Goal: Information Seeking & Learning: Learn about a topic

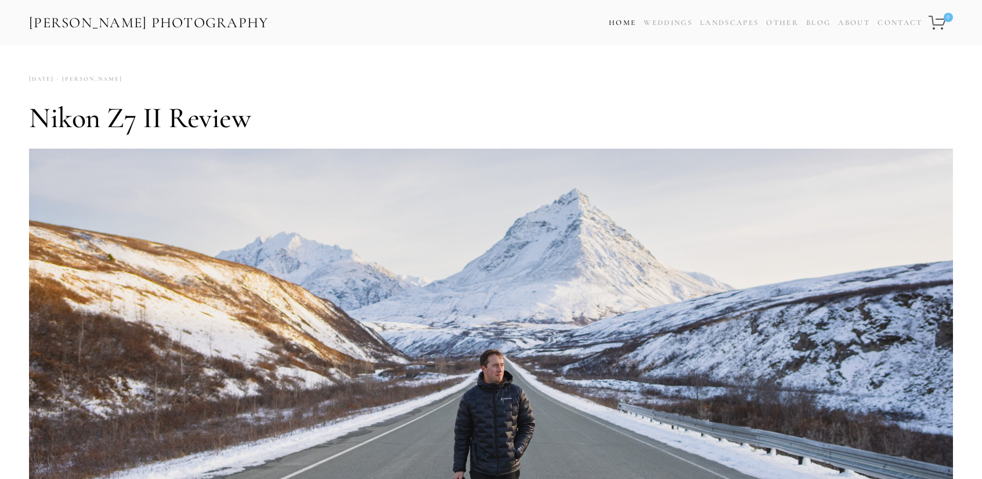
click at [611, 20] on link "Home" at bounding box center [622, 23] width 27 height 17
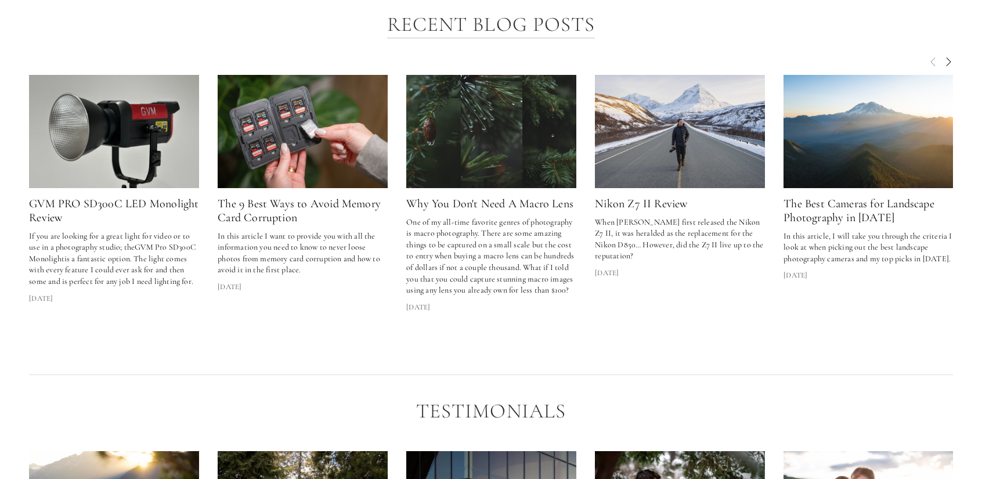
scroll to position [1626, 0]
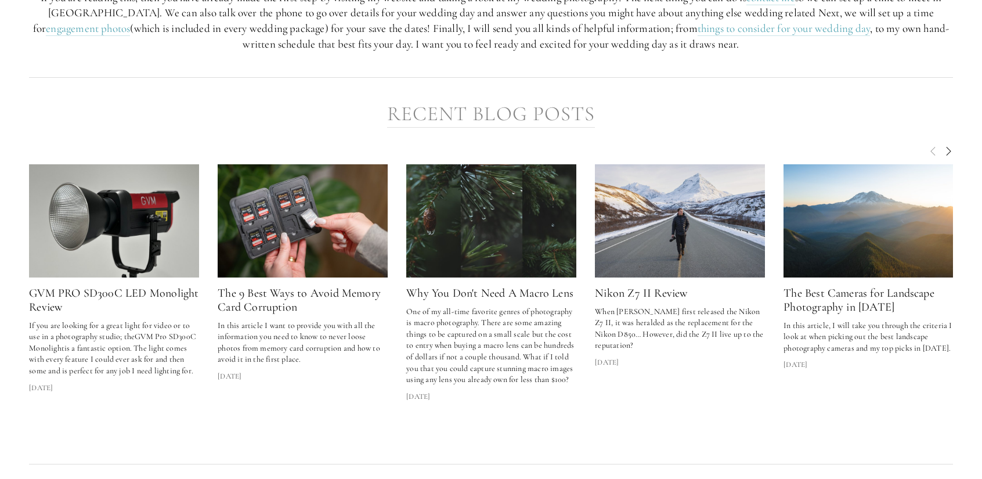
click at [481, 103] on link "Recent Blog Posts" at bounding box center [491, 115] width 208 height 26
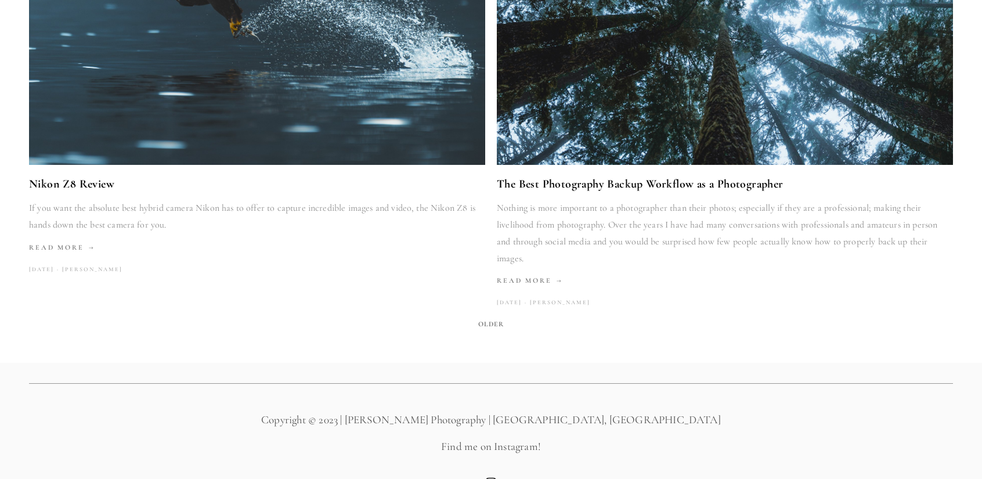
scroll to position [2087, 0]
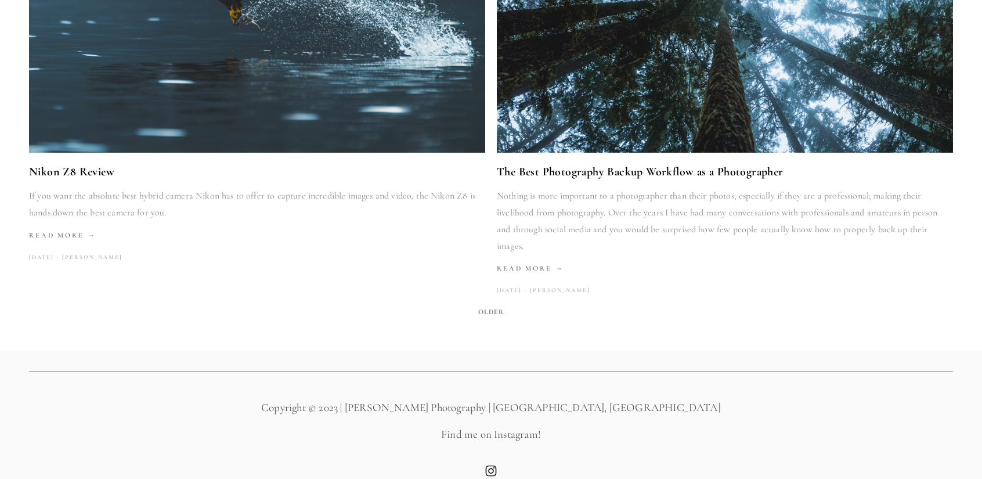
click at [490, 304] on span "Older" at bounding box center [491, 312] width 35 height 16
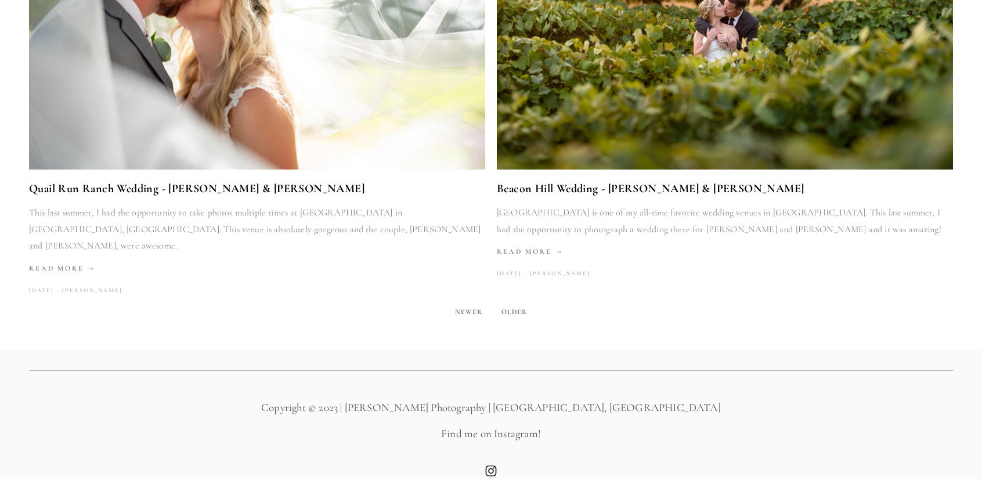
scroll to position [2104, 0]
click at [509, 304] on span "Older" at bounding box center [514, 312] width 35 height 16
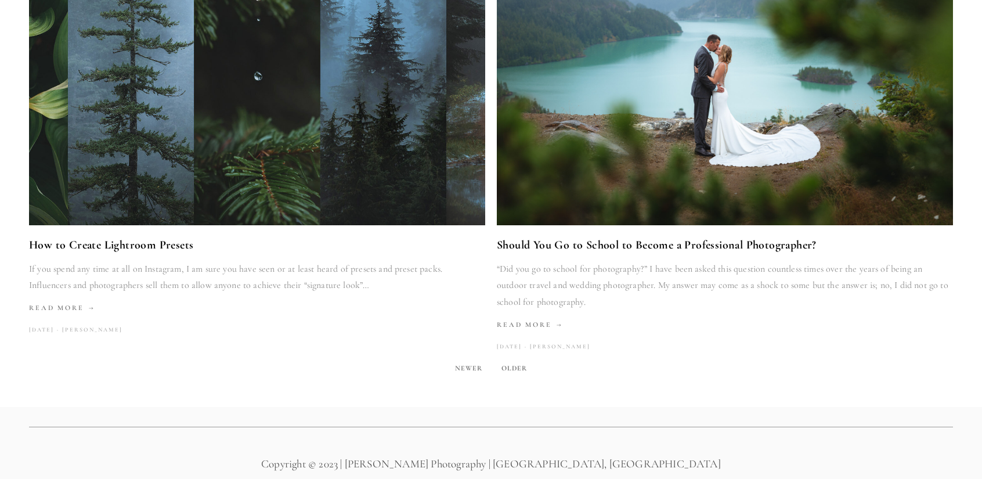
scroll to position [2141, 0]
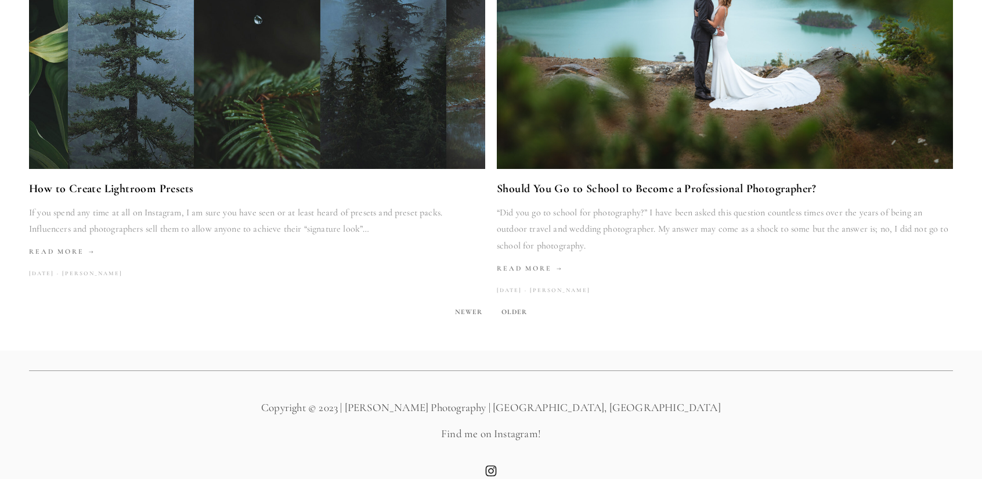
click at [519, 304] on span "Older" at bounding box center [514, 312] width 35 height 16
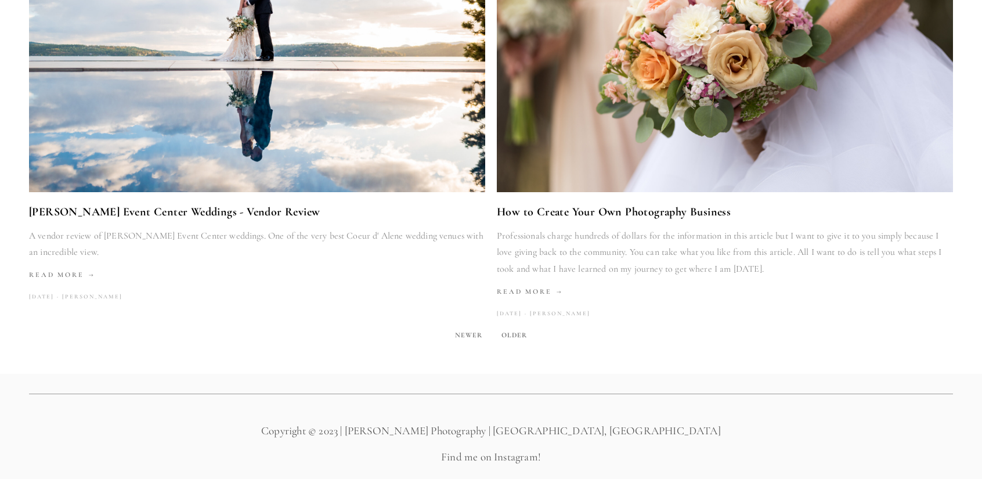
scroll to position [2121, 0]
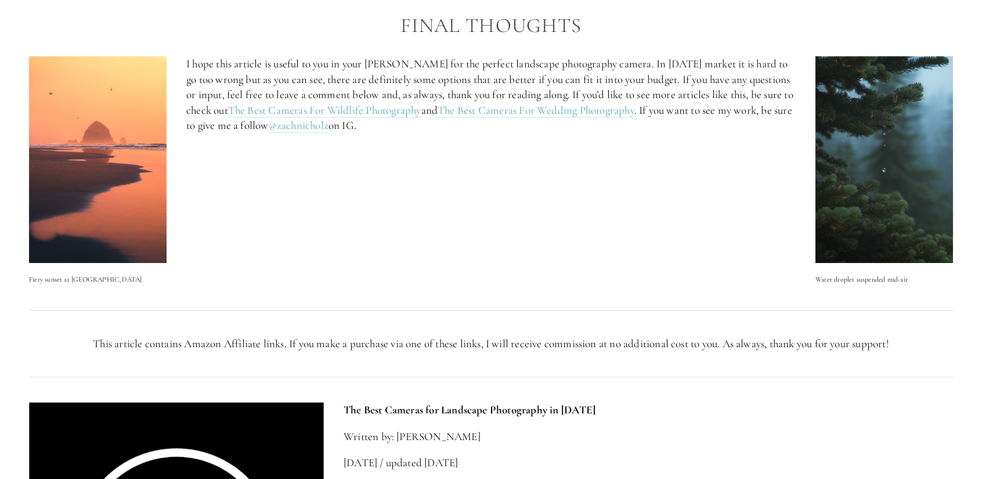
scroll to position [3949, 0]
